Goal: Information Seeking & Learning: Learn about a topic

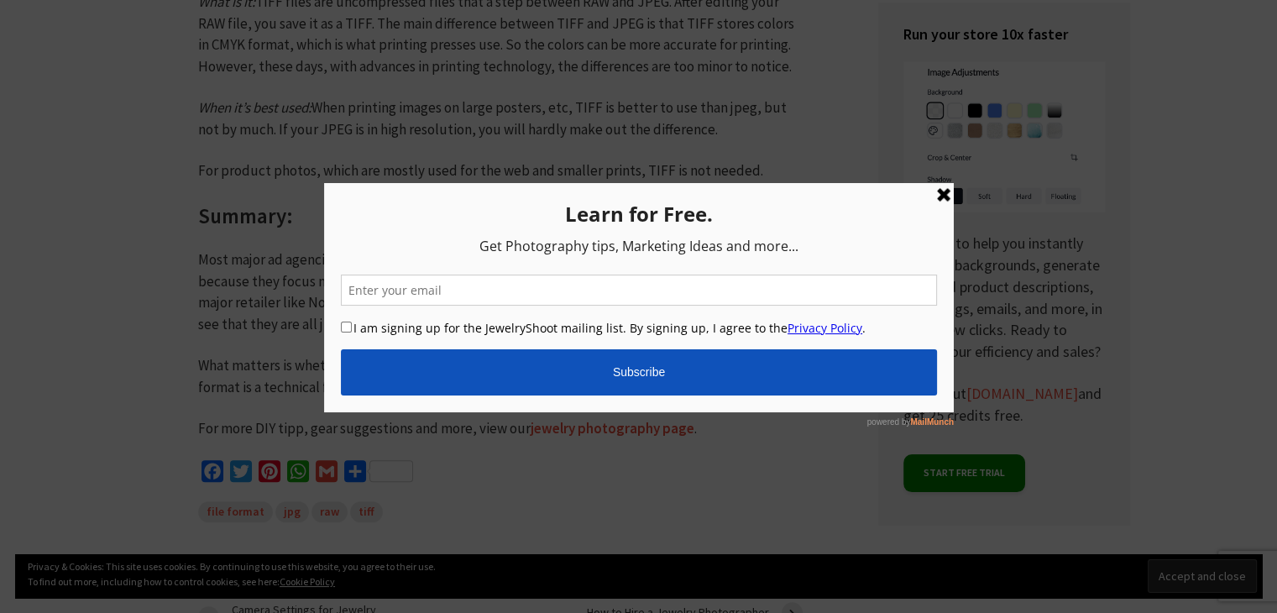
click at [942, 189] on link at bounding box center [943, 195] width 20 height 20
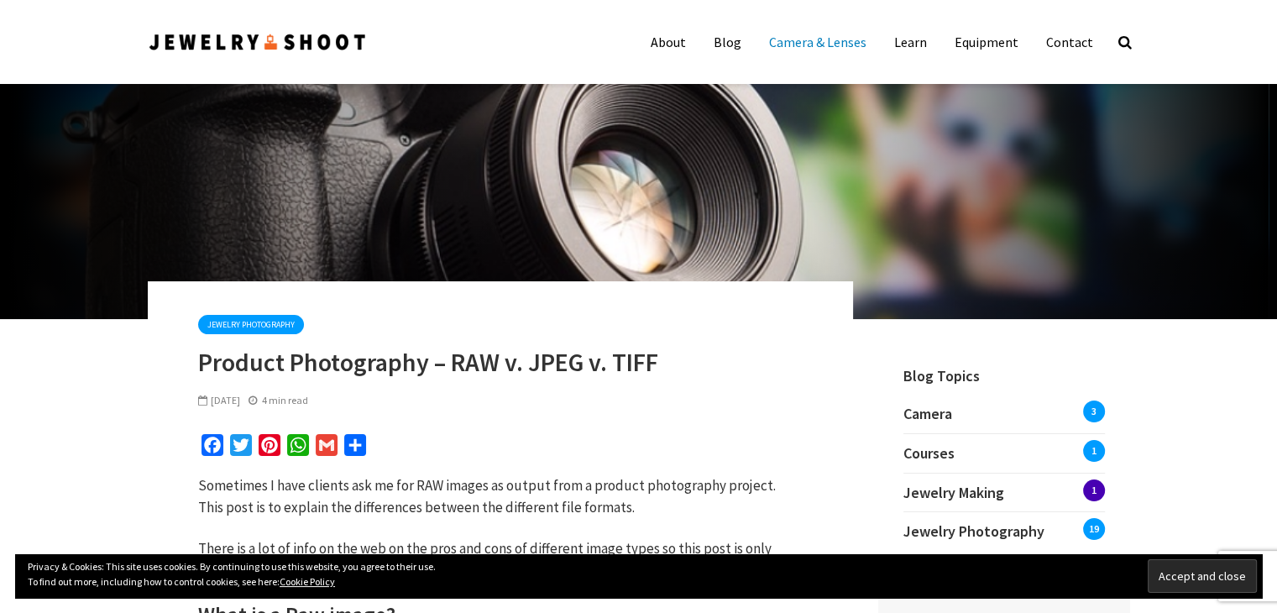
click at [843, 39] on link "Camera & Lenses" at bounding box center [817, 42] width 123 height 34
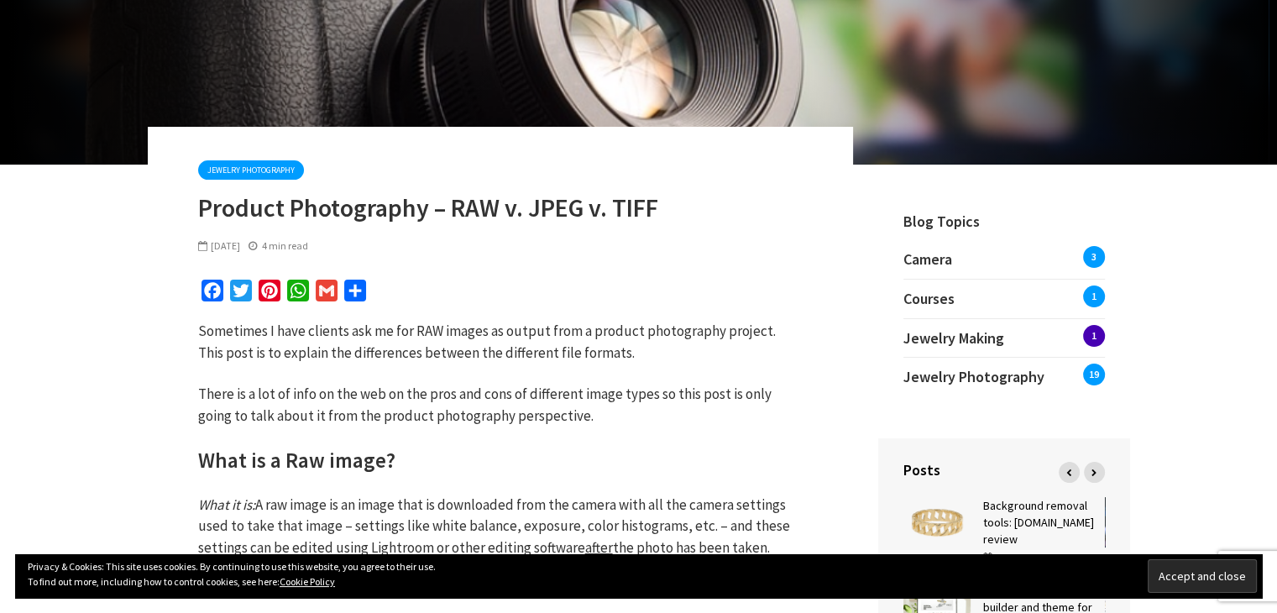
scroll to position [336, 0]
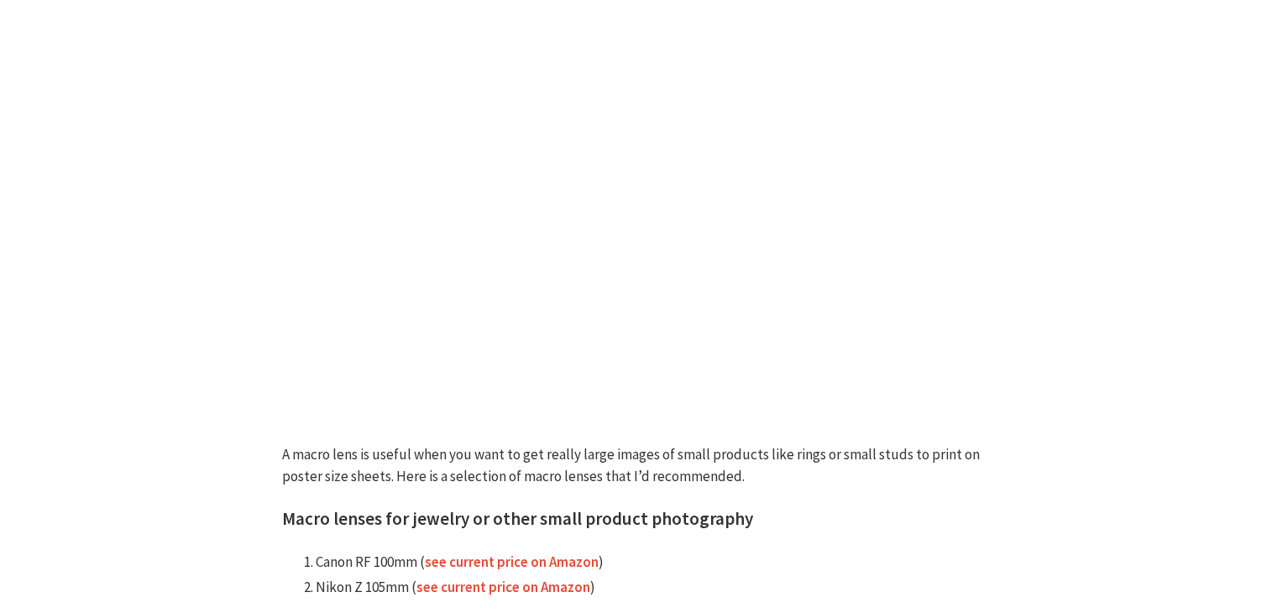
scroll to position [3778, 0]
